Goal: Contribute content

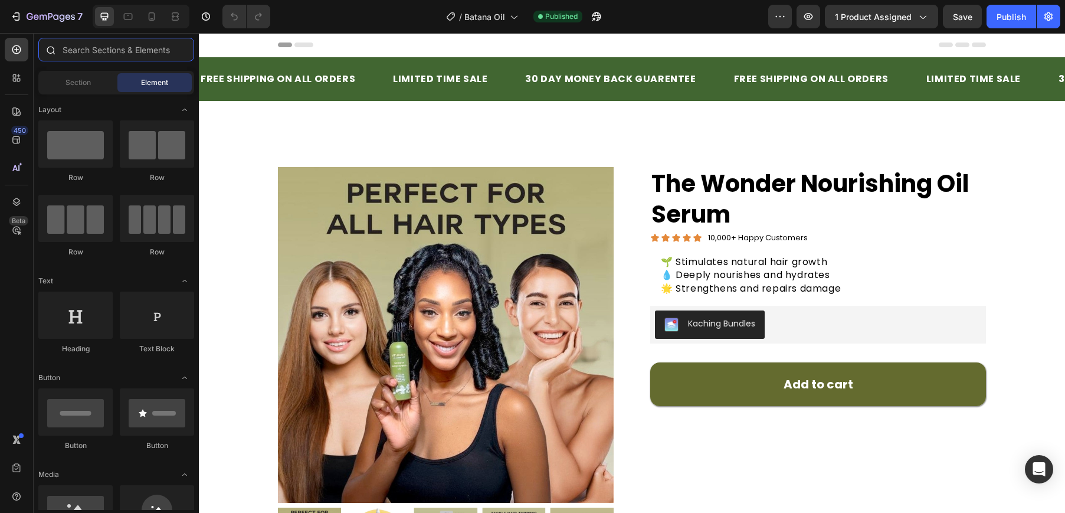
click at [124, 55] on input "text" at bounding box center [116, 50] width 156 height 24
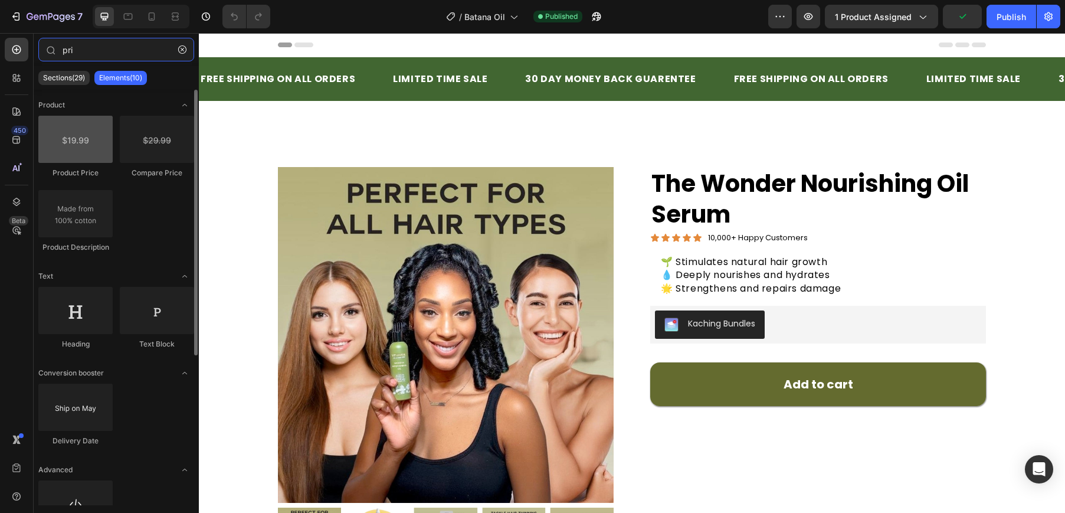
type input "pri"
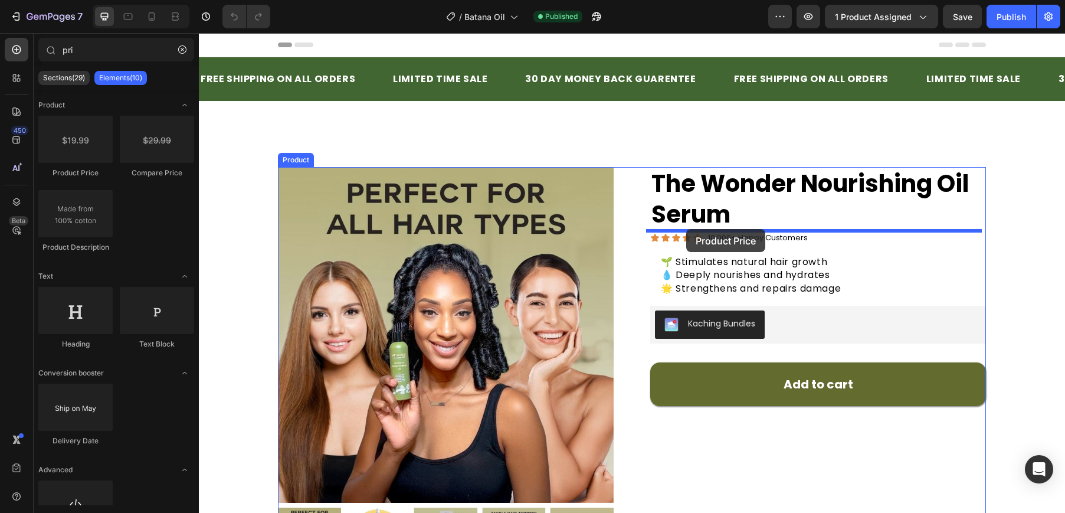
drag, startPoint x: 270, startPoint y: 173, endPoint x: 686, endPoint y: 229, distance: 419.6
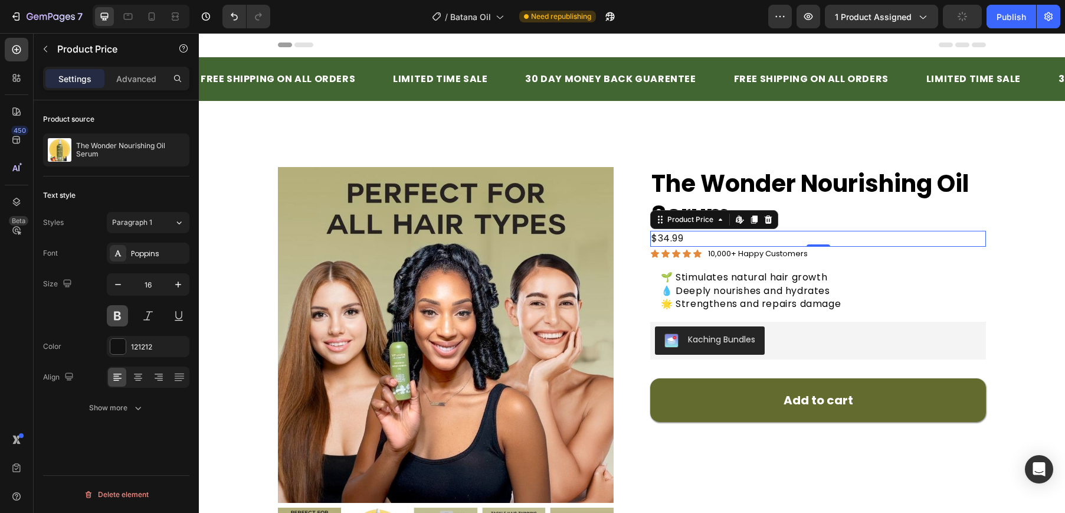
click at [116, 315] on button at bounding box center [117, 315] width 21 height 21
click at [114, 343] on div at bounding box center [117, 346] width 15 height 15
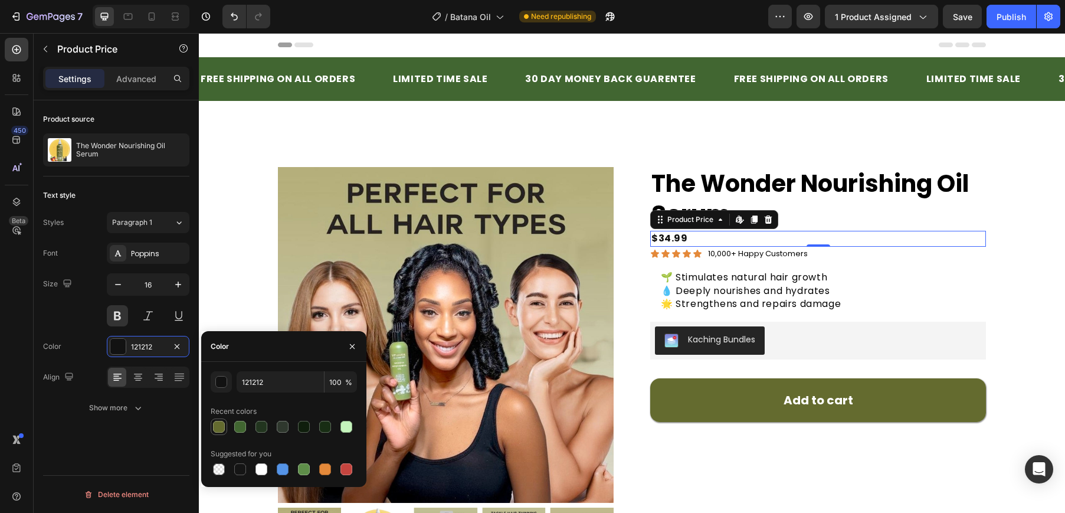
click at [218, 426] on div at bounding box center [219, 427] width 12 height 12
click at [225, 381] on div "button" at bounding box center [222, 382] width 12 height 12
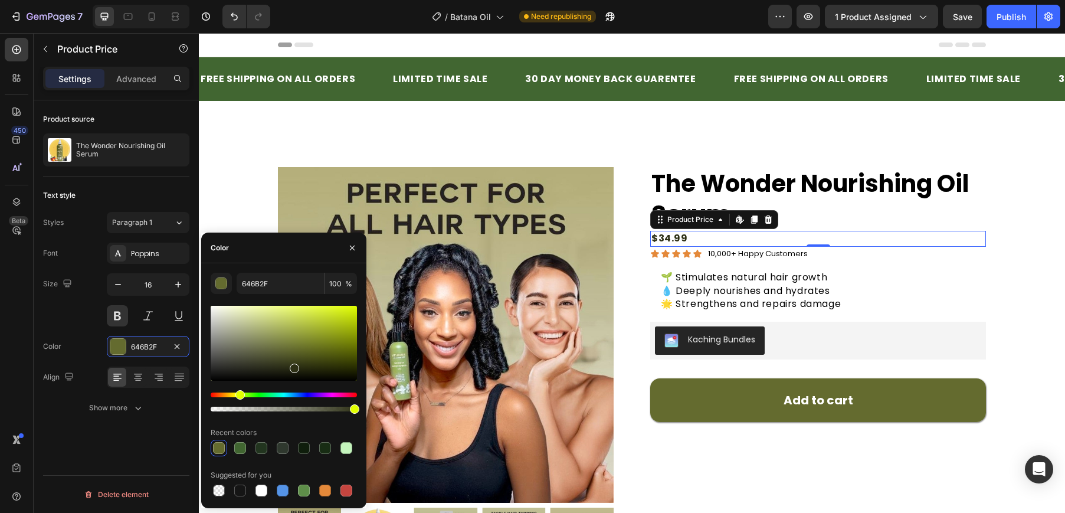
drag, startPoint x: 294, startPoint y: 355, endPoint x: 293, endPoint y: 366, distance: 11.2
click at [293, 366] on div at bounding box center [294, 367] width 9 height 9
type input "2D3015"
click at [173, 281] on icon "button" at bounding box center [178, 284] width 12 height 12
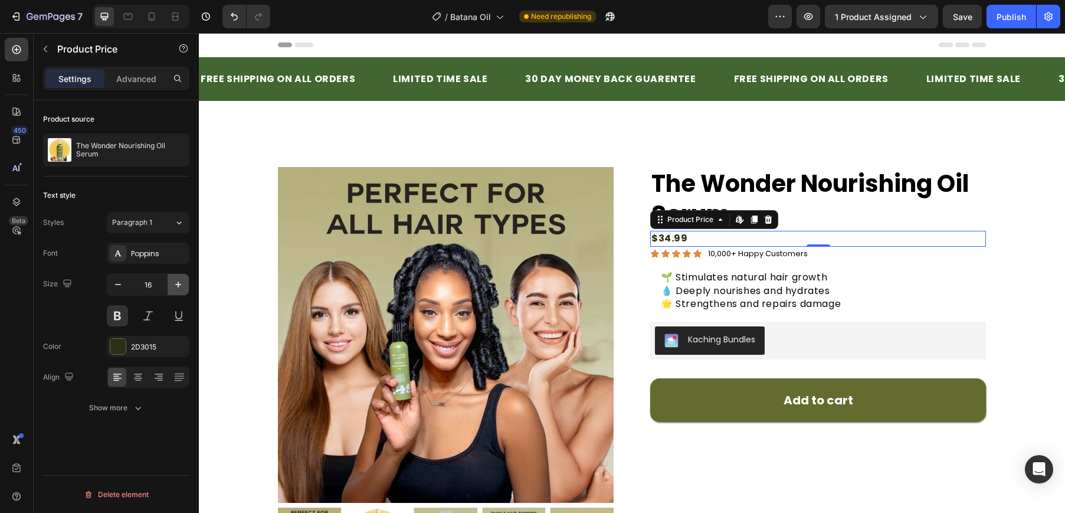
click at [173, 281] on icon "button" at bounding box center [178, 284] width 12 height 12
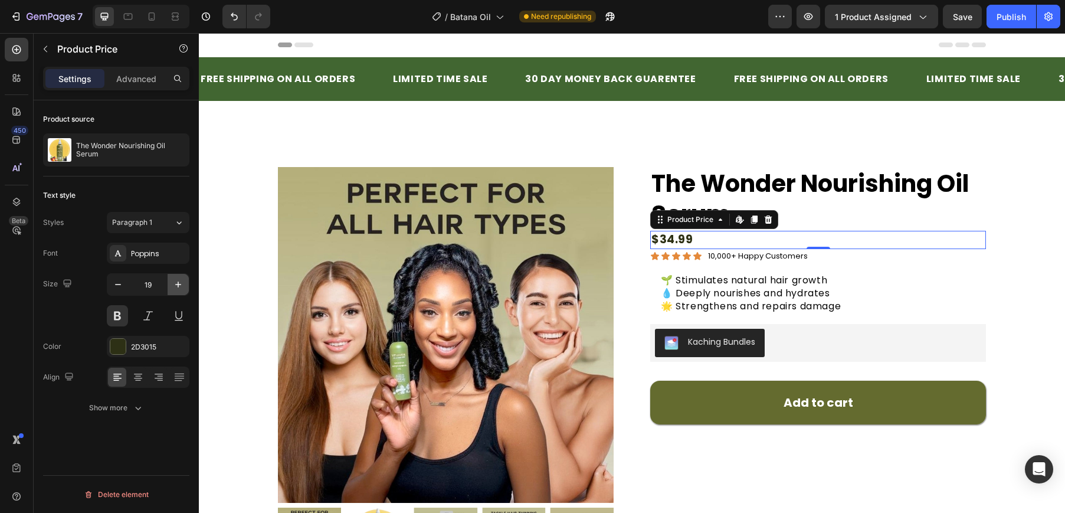
click at [173, 281] on icon "button" at bounding box center [178, 284] width 12 height 12
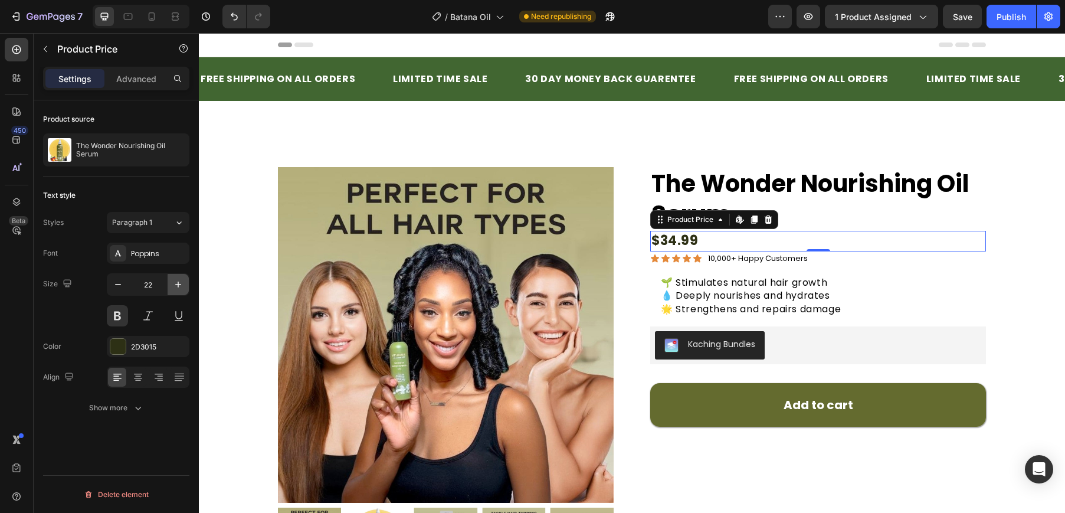
click at [173, 281] on icon "button" at bounding box center [178, 284] width 12 height 12
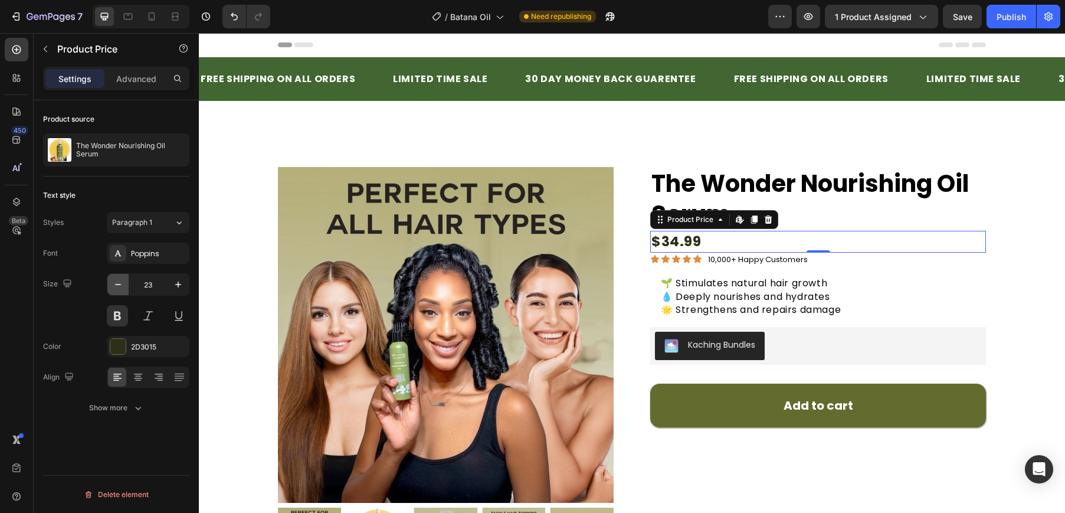
click at [126, 286] on button "button" at bounding box center [117, 284] width 21 height 21
click at [121, 286] on icon "button" at bounding box center [118, 284] width 12 height 12
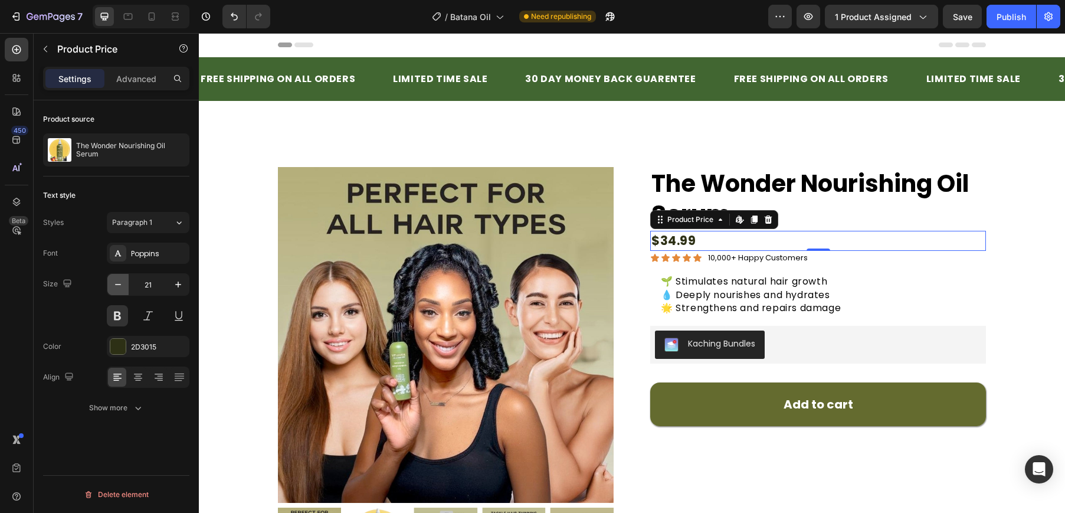
click at [121, 286] on icon "button" at bounding box center [118, 284] width 12 height 12
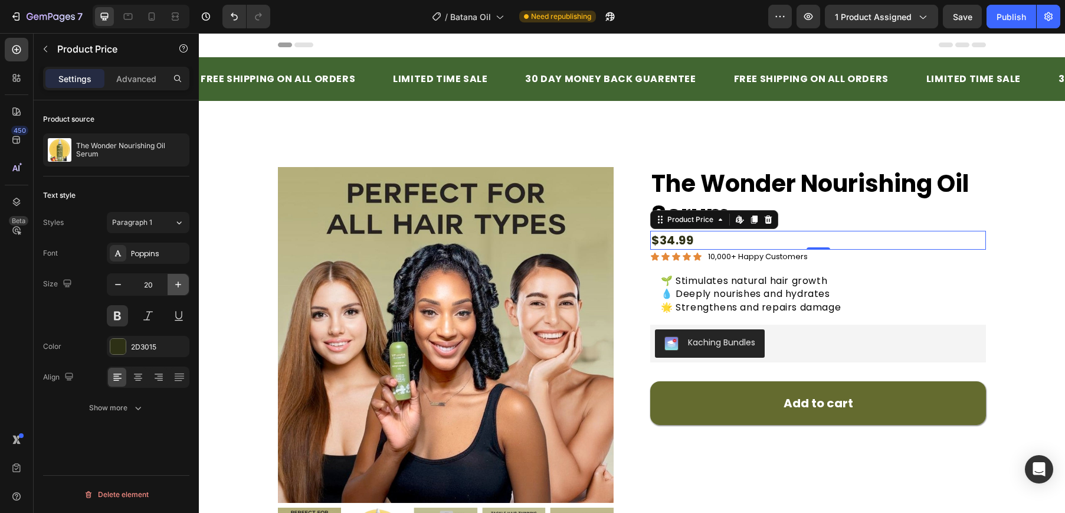
click at [175, 283] on icon "button" at bounding box center [178, 284] width 12 height 12
type input "21"
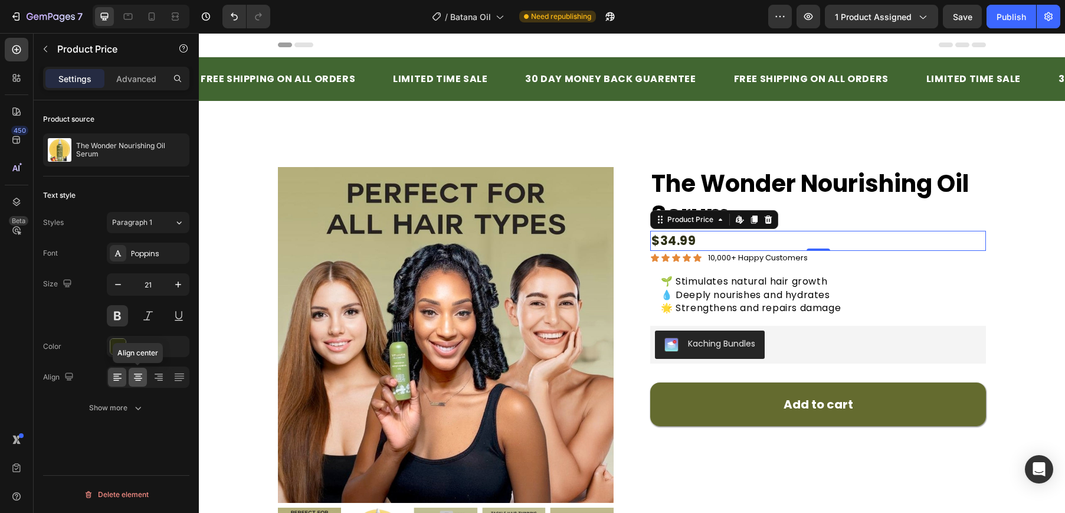
click at [141, 376] on icon at bounding box center [138, 377] width 12 height 12
click at [119, 371] on div at bounding box center [117, 377] width 18 height 19
click at [51, 50] on button "button" at bounding box center [45, 49] width 19 height 19
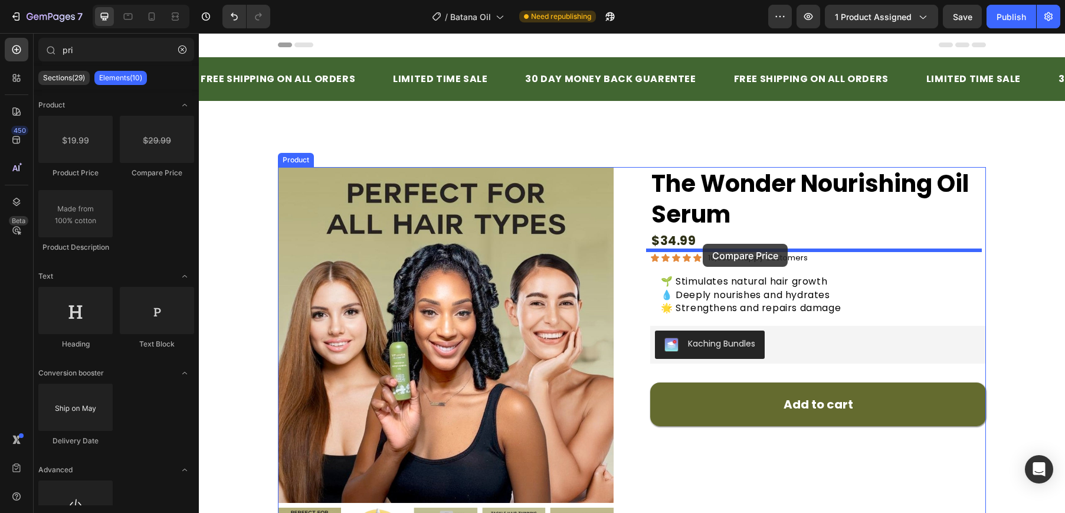
drag, startPoint x: 346, startPoint y: 173, endPoint x: 702, endPoint y: 245, distance: 363.0
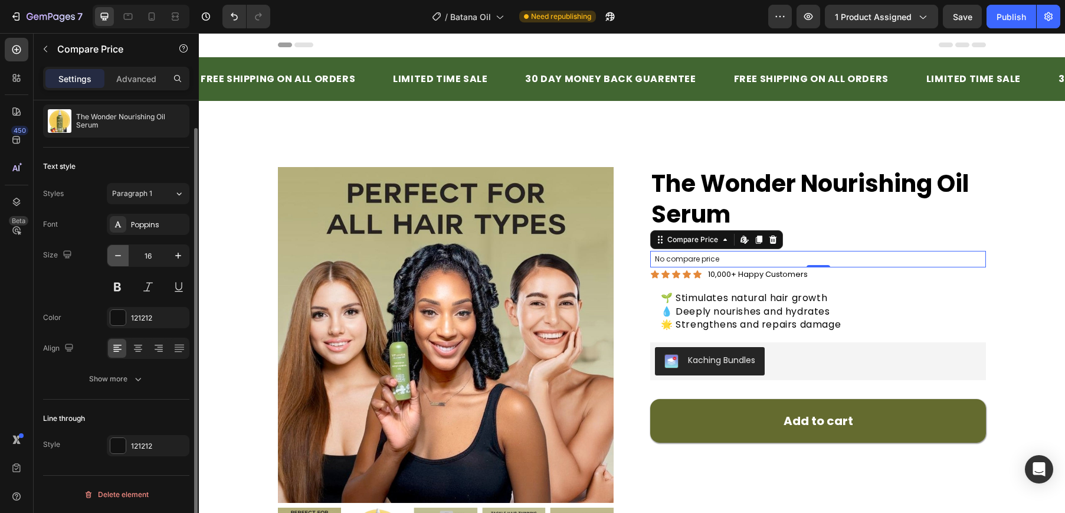
scroll to position [6, 0]
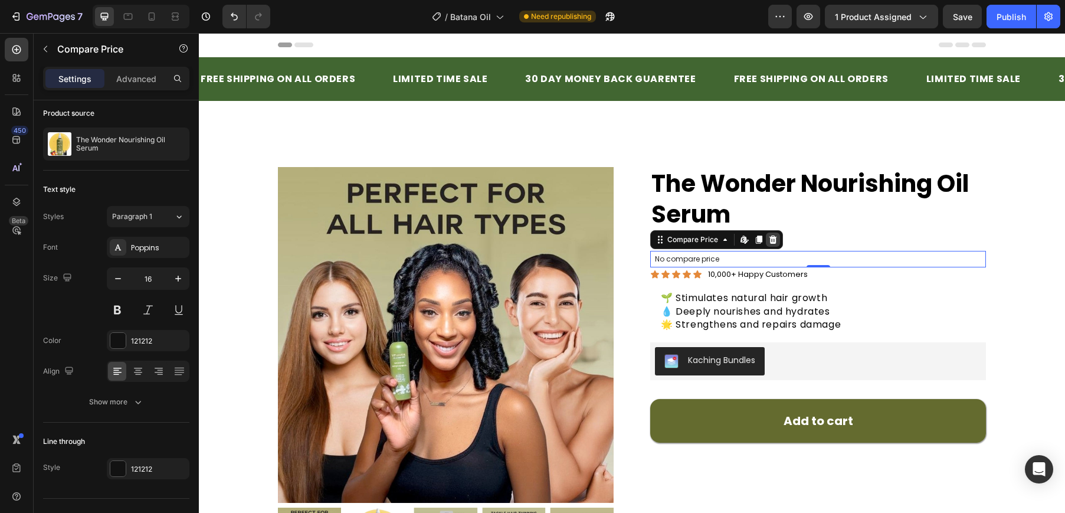
click at [768, 240] on icon at bounding box center [772, 239] width 9 height 9
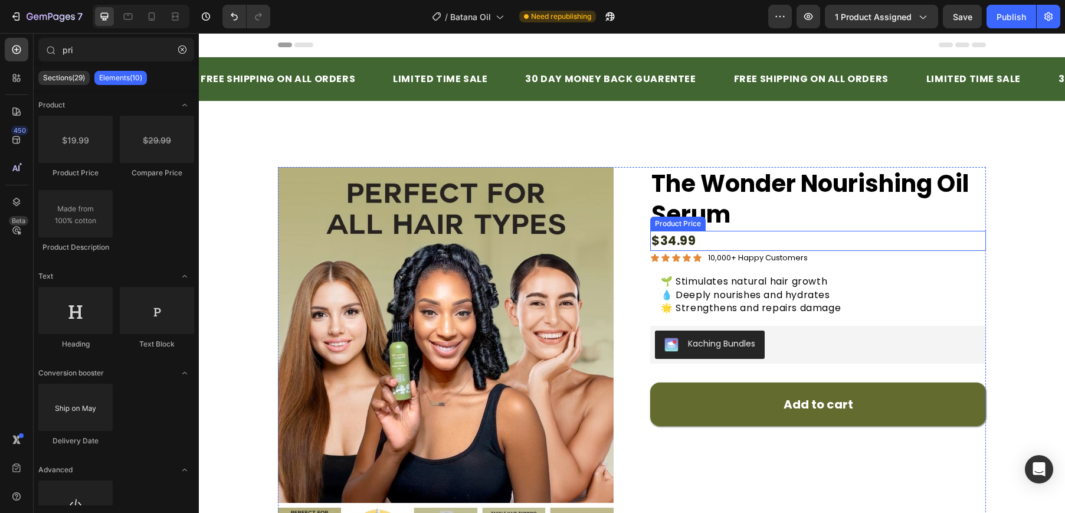
click at [707, 238] on div "$34.99" at bounding box center [818, 240] width 336 height 19
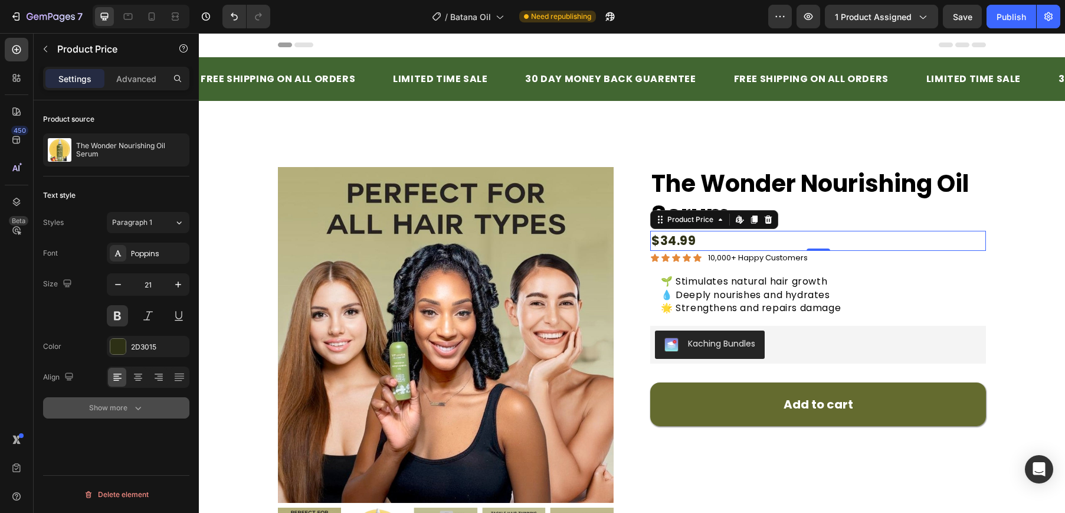
click at [117, 407] on div "Show more" at bounding box center [116, 408] width 55 height 12
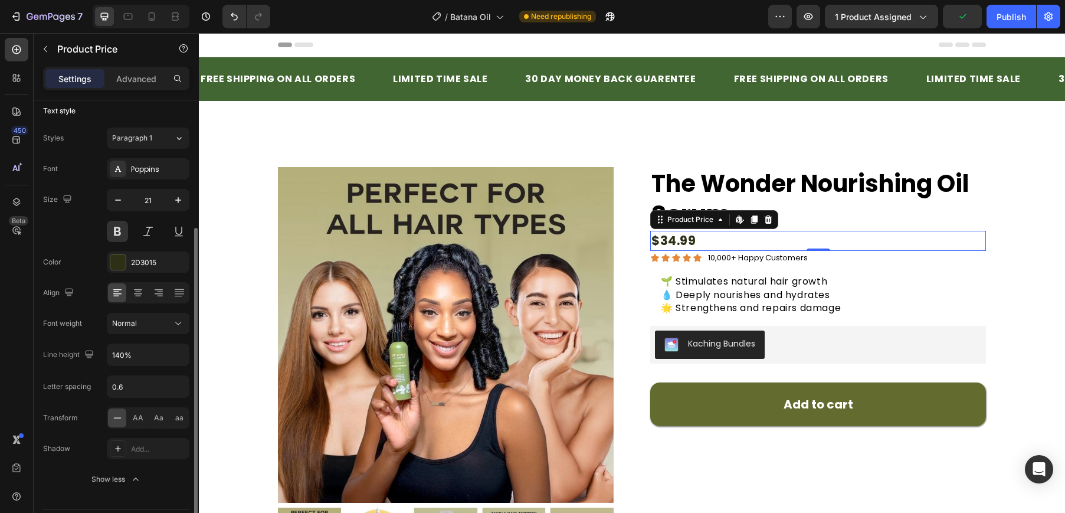
scroll to position [118, 0]
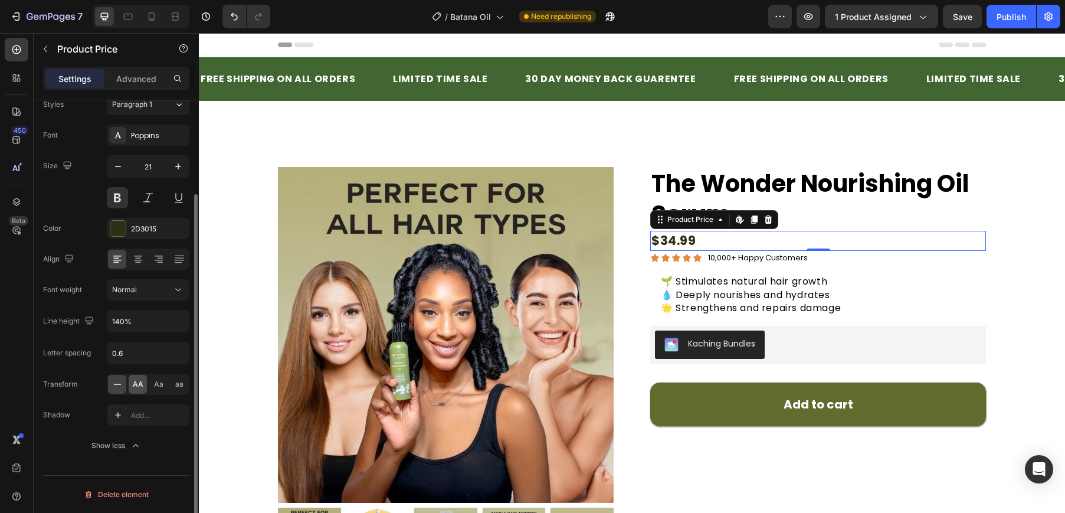
click at [142, 388] on span "AA" at bounding box center [138, 384] width 11 height 11
click at [119, 415] on icon at bounding box center [118, 415] width 6 height 6
click at [229, 19] on icon "Undo/Redo" at bounding box center [234, 17] width 12 height 12
click at [159, 296] on button "Normal" at bounding box center [148, 289] width 83 height 21
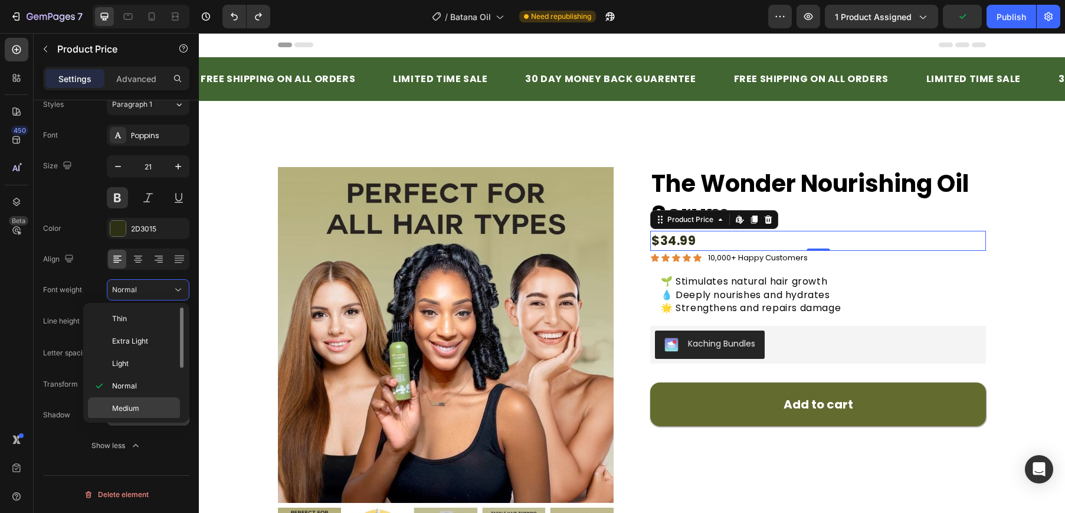
click at [135, 402] on div "Medium" at bounding box center [134, 408] width 92 height 22
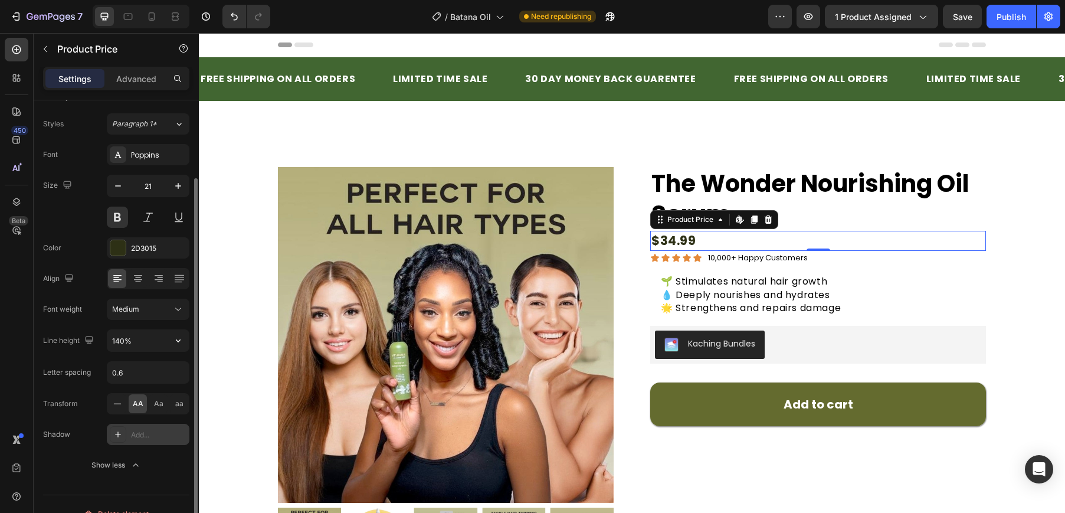
scroll to position [65, 0]
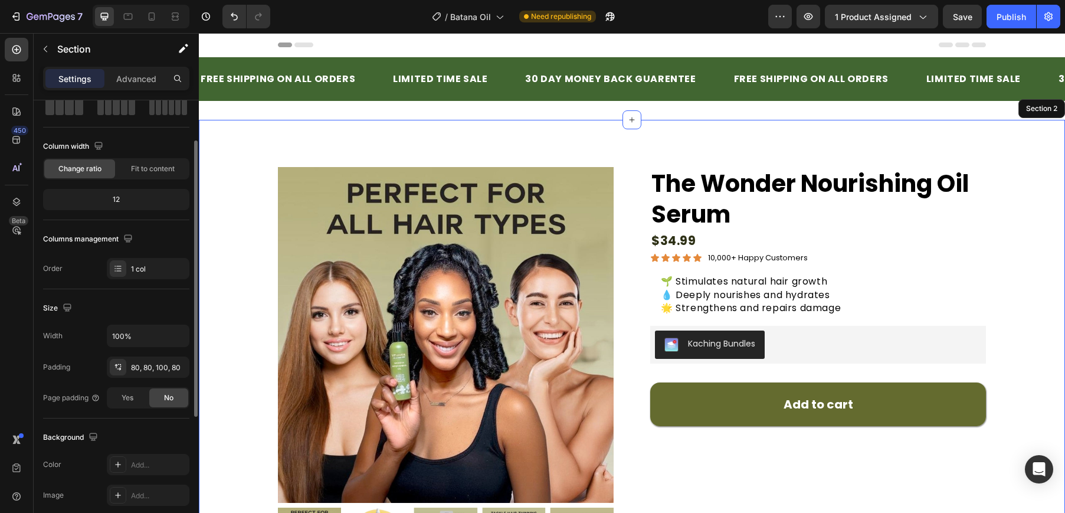
drag, startPoint x: 628, startPoint y: 145, endPoint x: 635, endPoint y: 145, distance: 7.1
click at [628, 145] on div "Product Images The Wonder Nourishing Oil Serum Product Title $34.99 Product Pri…" at bounding box center [632, 375] width 866 height 510
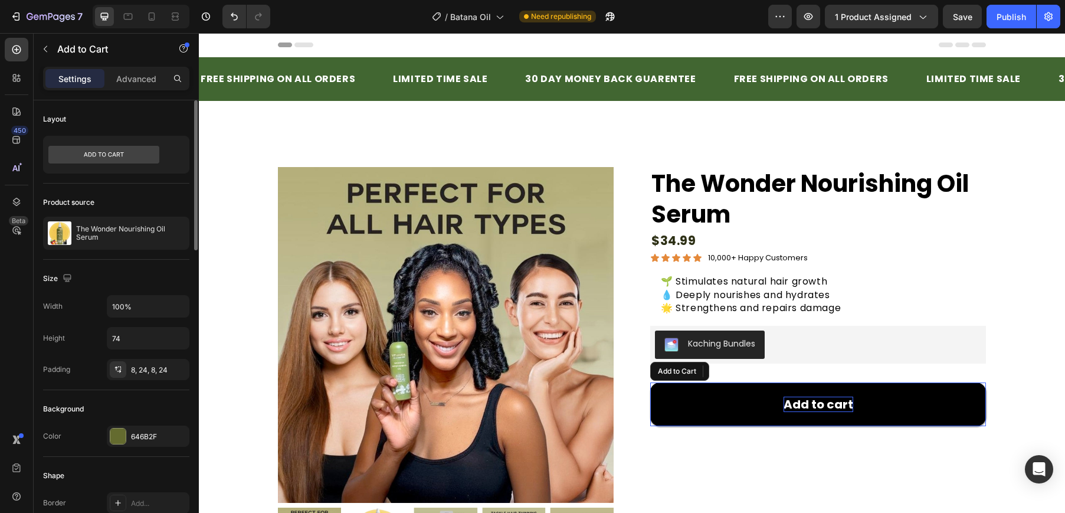
click at [808, 409] on div "Add to cart" at bounding box center [819, 403] width 70 height 15
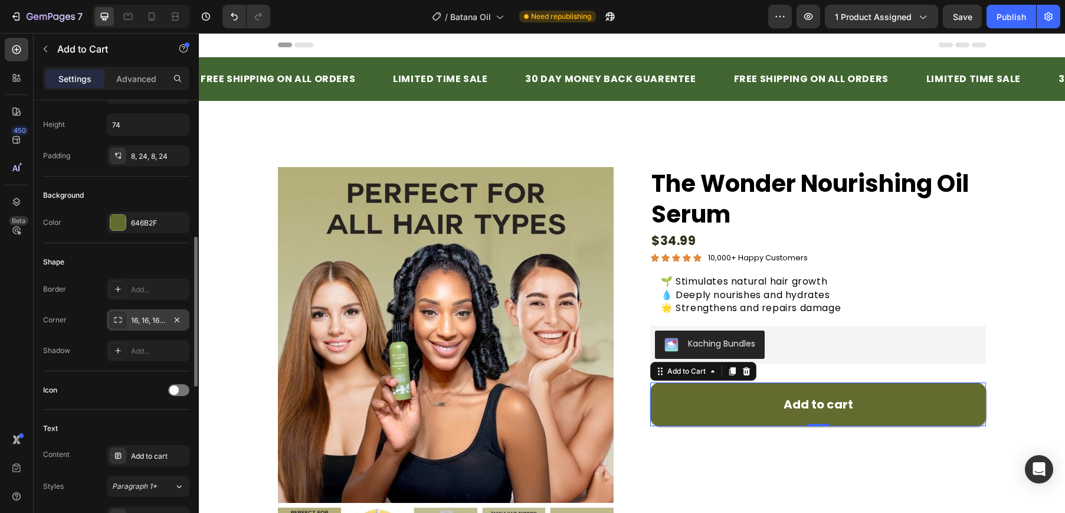
scroll to position [262, 0]
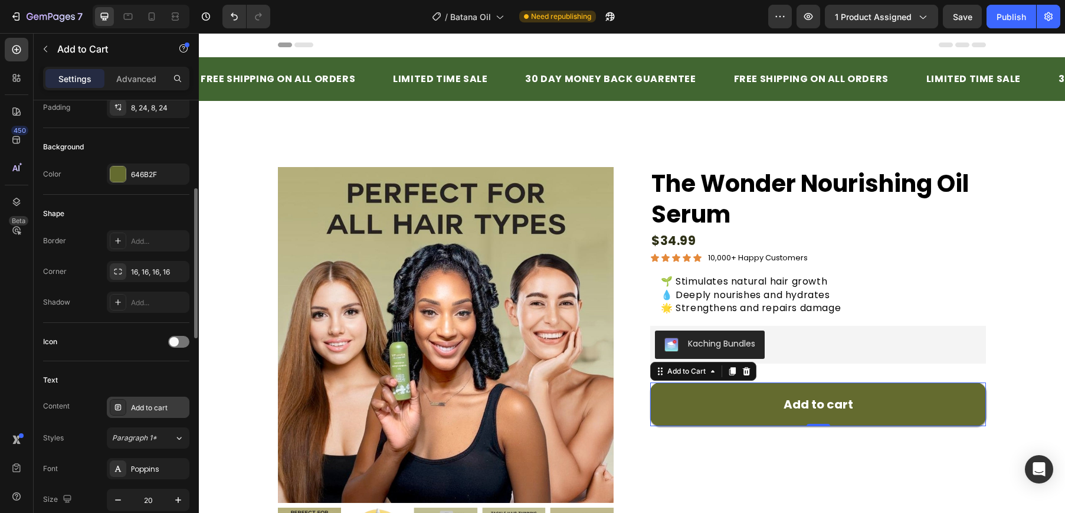
click at [160, 413] on div "Add to cart" at bounding box center [148, 406] width 83 height 21
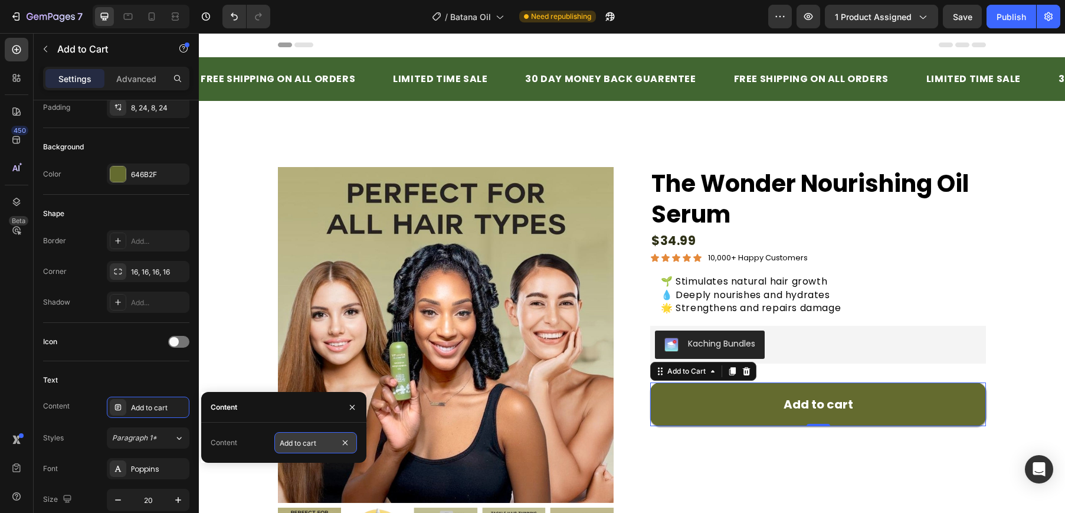
click at [297, 437] on input "Add to cart" at bounding box center [315, 442] width 83 height 21
type input "ADD TO CART"
click at [140, 368] on div "Text Content Add to cart Styles Paragraph 1* Font Poppins Size 20 Color FFFFFF …" at bounding box center [116, 487] width 146 height 252
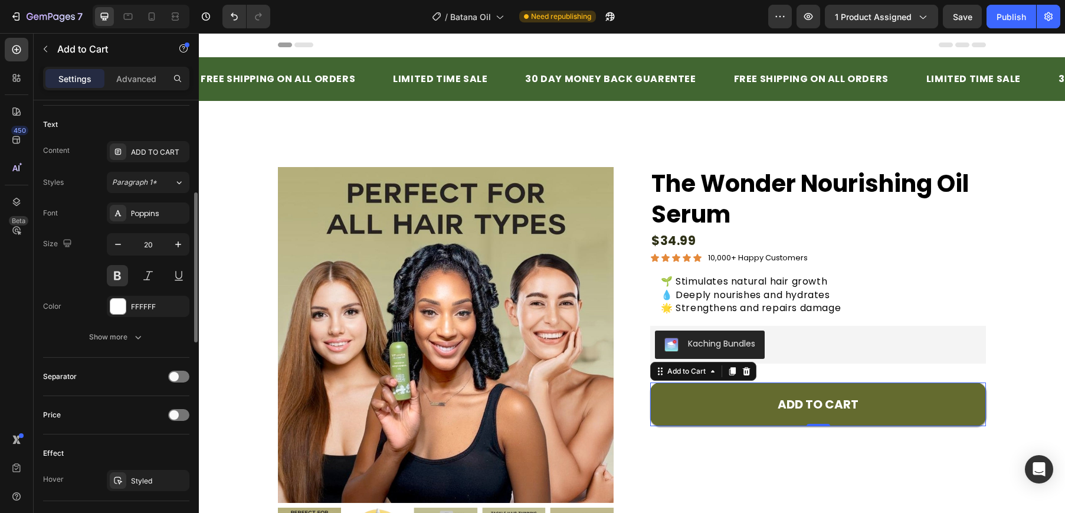
scroll to position [585, 0]
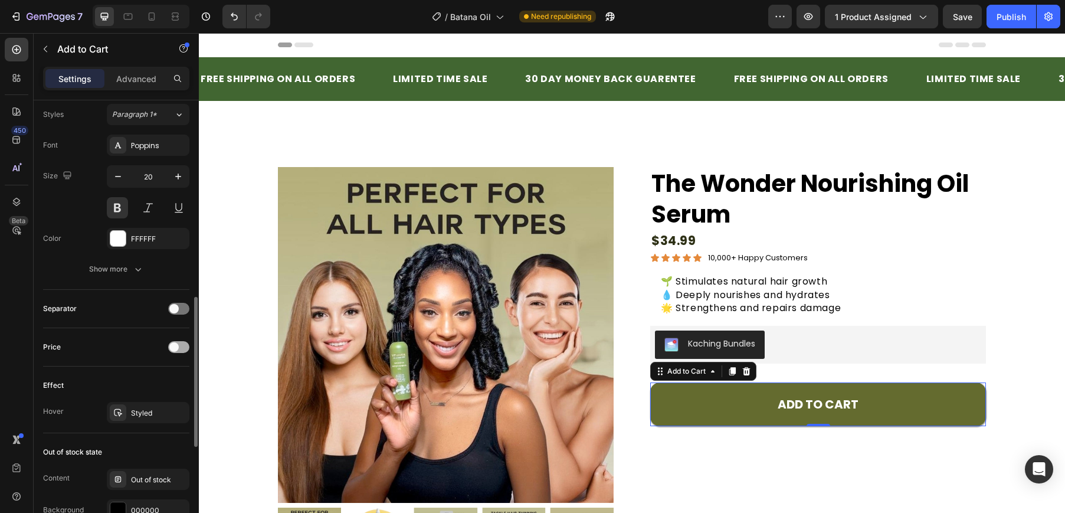
click at [176, 345] on span at bounding box center [173, 346] width 9 height 9
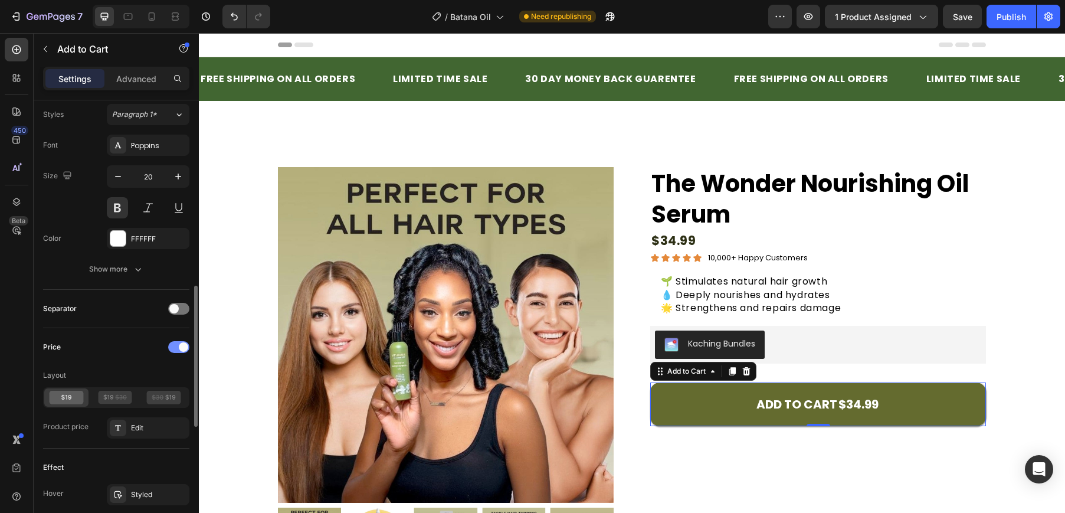
click at [181, 350] on span at bounding box center [183, 346] width 9 height 9
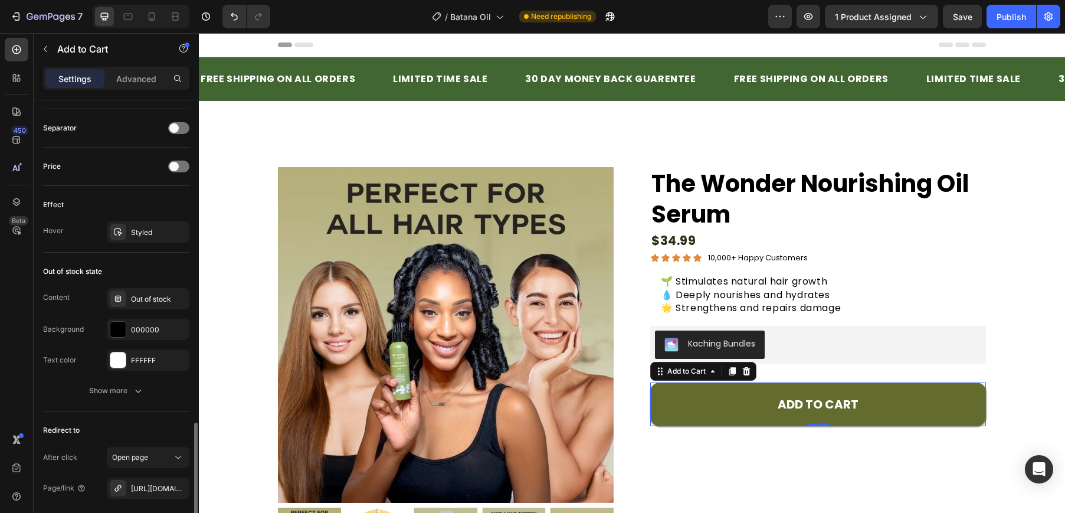
scroll to position [880, 0]
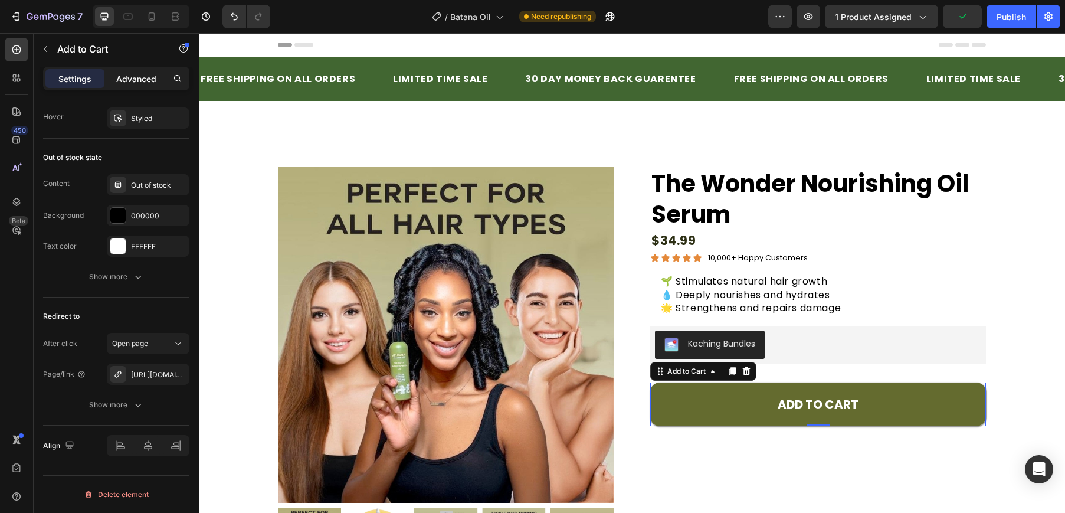
click at [138, 86] on div "Advanced" at bounding box center [136, 78] width 59 height 19
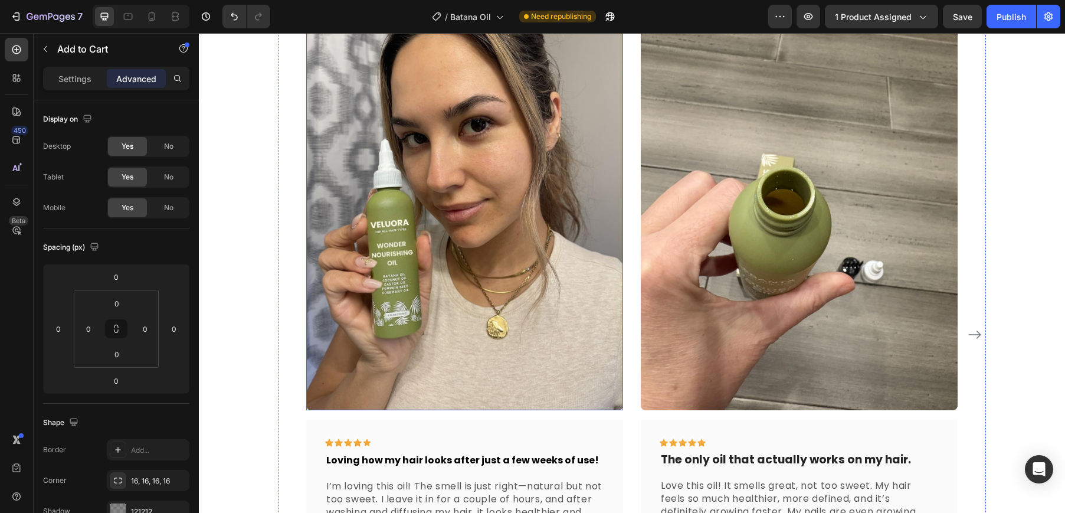
scroll to position [630, 0]
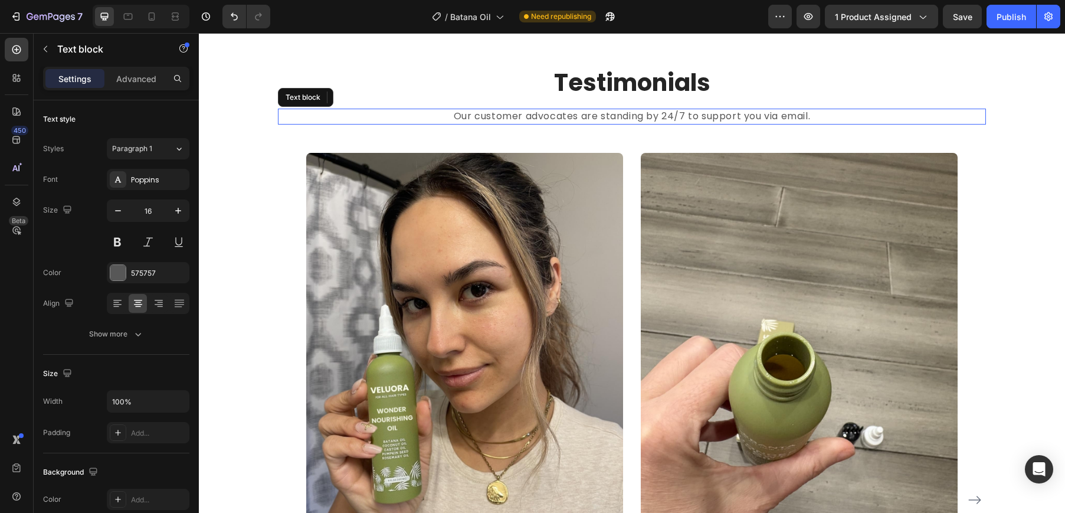
click at [601, 117] on p "Our customer advocates are standing by 24/7 to support you via email." at bounding box center [632, 116] width 706 height 13
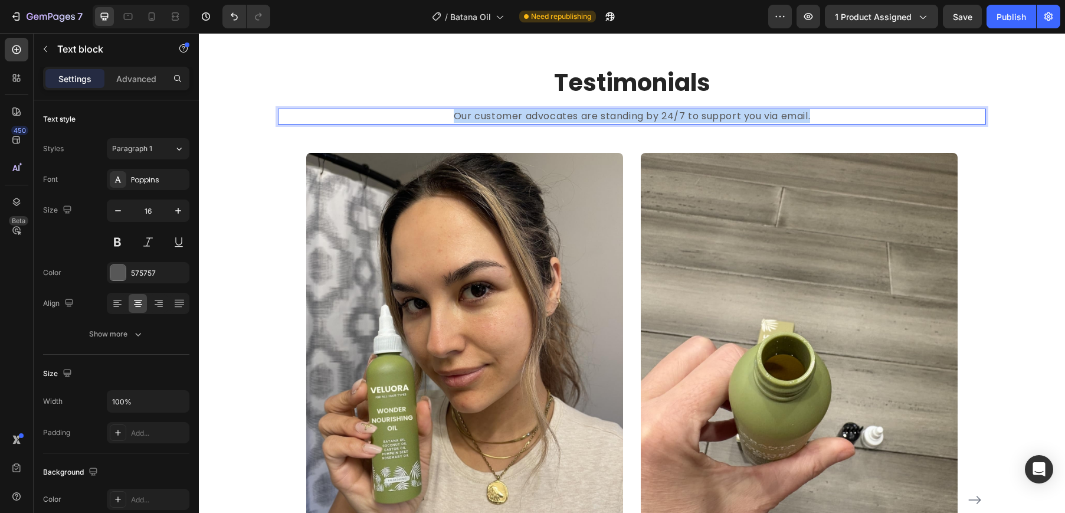
click at [601, 117] on p "Our customer advocates are standing by 24/7 to support you via email." at bounding box center [632, 116] width 706 height 13
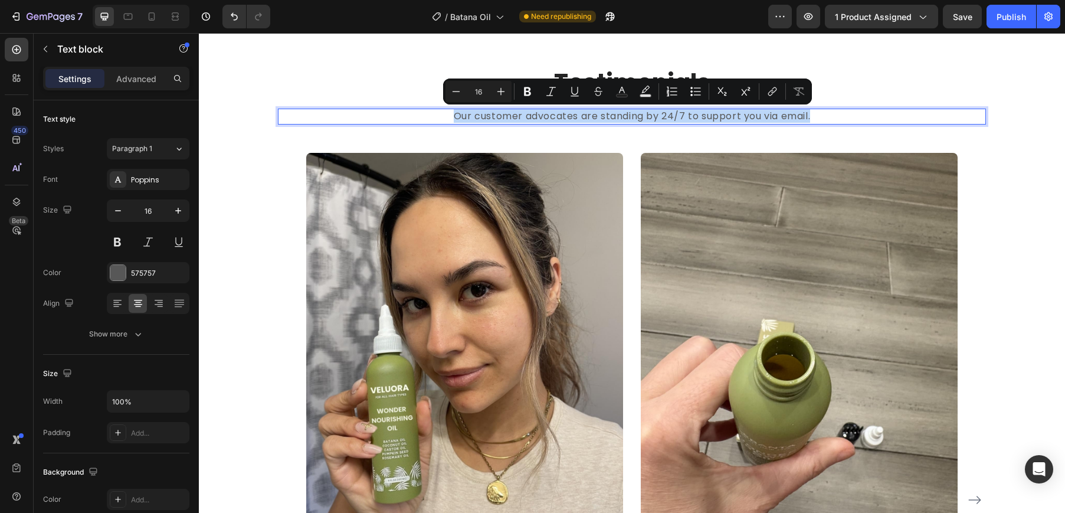
click at [694, 112] on p "Our customer advocates are standing by 24/7 to support you via email." at bounding box center [632, 116] width 706 height 13
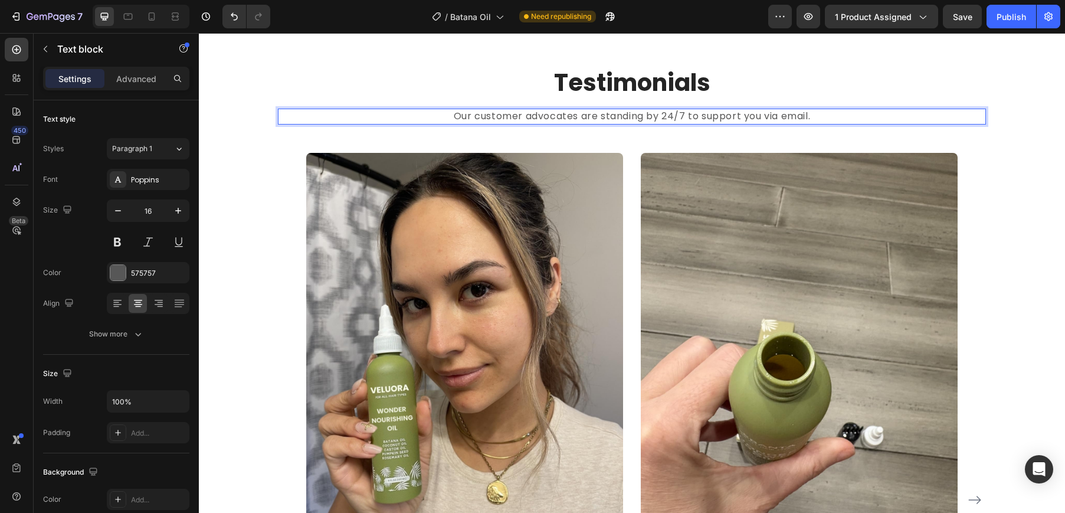
click at [655, 116] on p "Our customer advocates are standing by 24/7 to support you via email." at bounding box center [632, 116] width 706 height 13
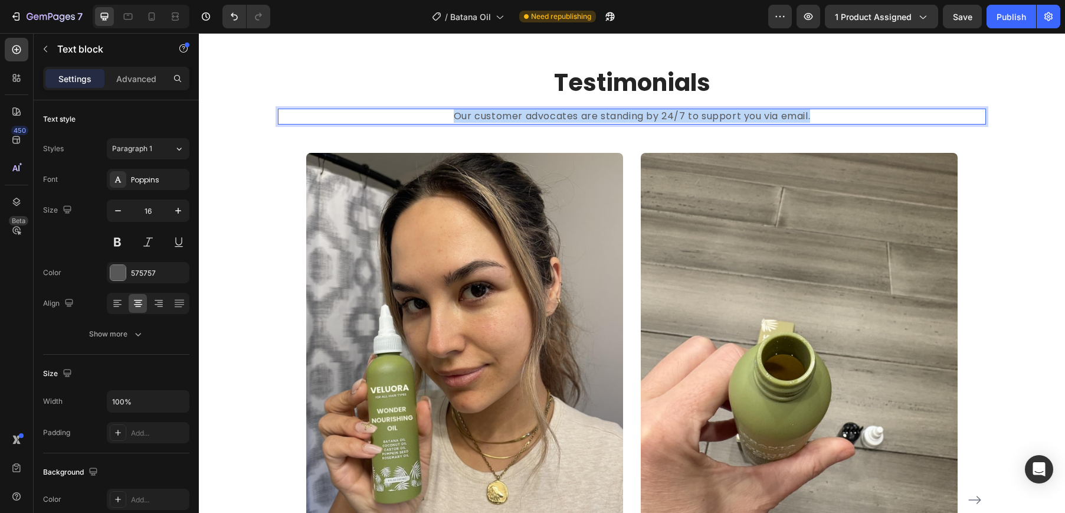
click at [655, 116] on p "Our customer advocates are standing by 24/7 to support you via email." at bounding box center [632, 116] width 706 height 13
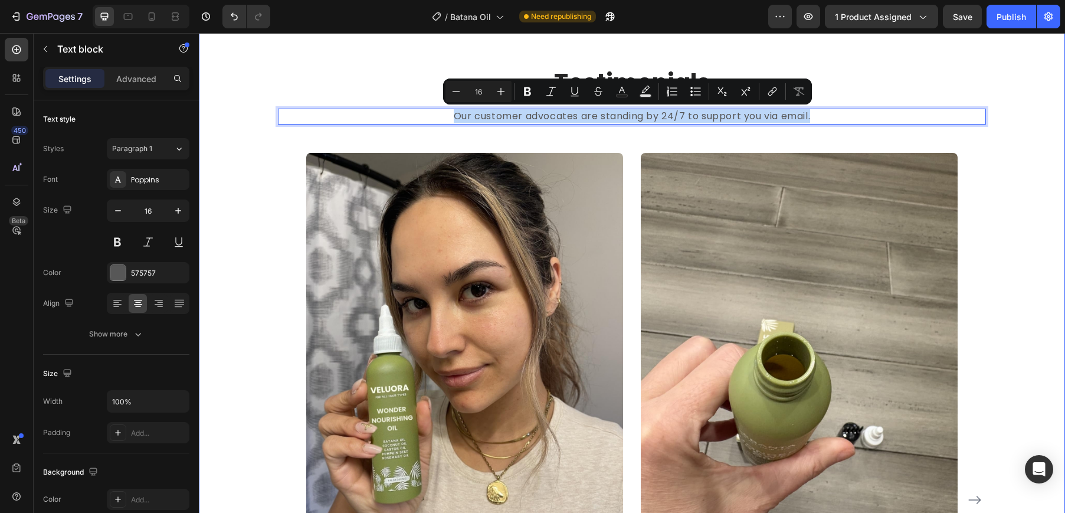
click at [1041, 128] on div "Testimonials Heading Our customer advocates are standing by 24/7 to support you…" at bounding box center [632, 464] width 848 height 796
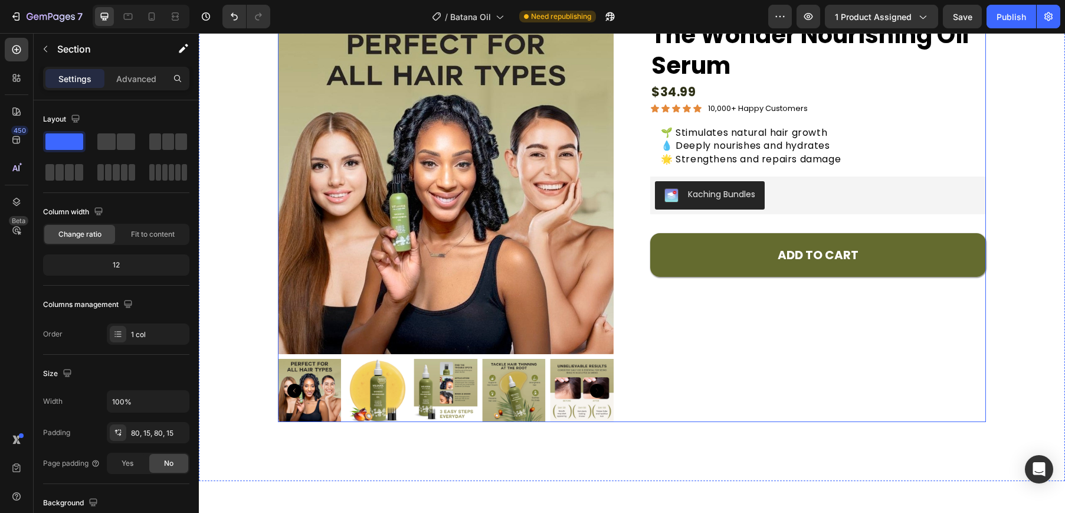
scroll to position [20, 0]
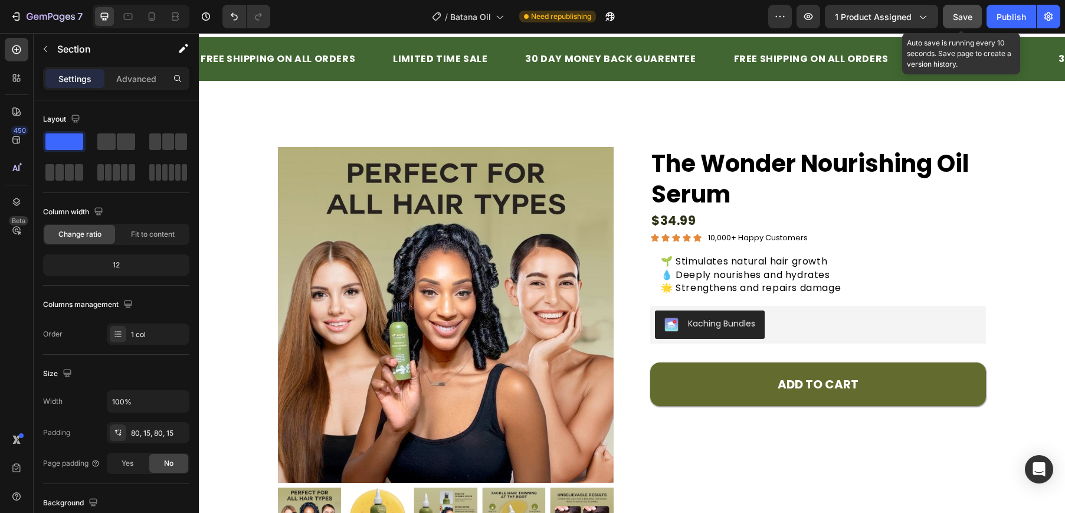
click at [965, 6] on button "Save" at bounding box center [962, 17] width 39 height 24
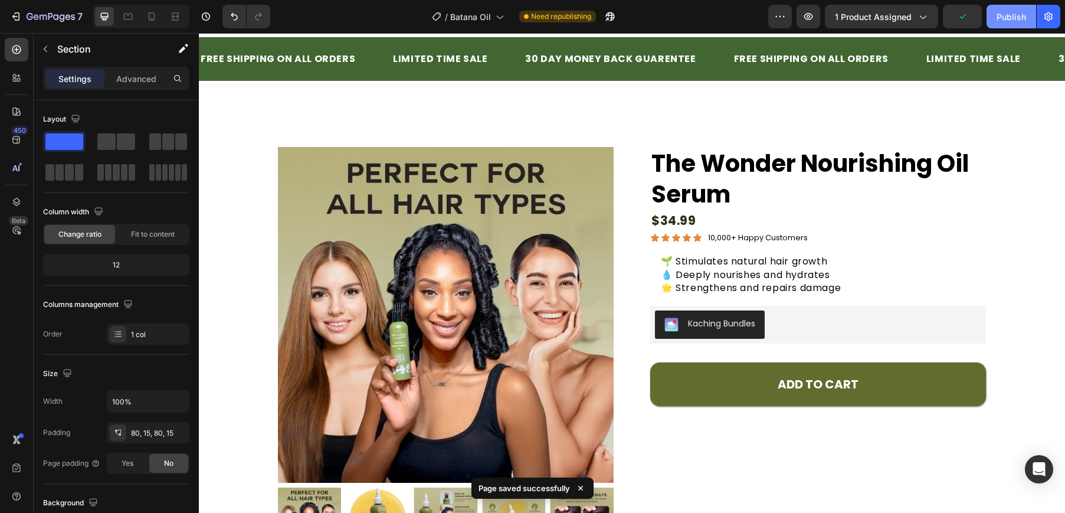
click at [989, 12] on button "Publish" at bounding box center [1011, 17] width 50 height 24
